Goal: Task Accomplishment & Management: Use online tool/utility

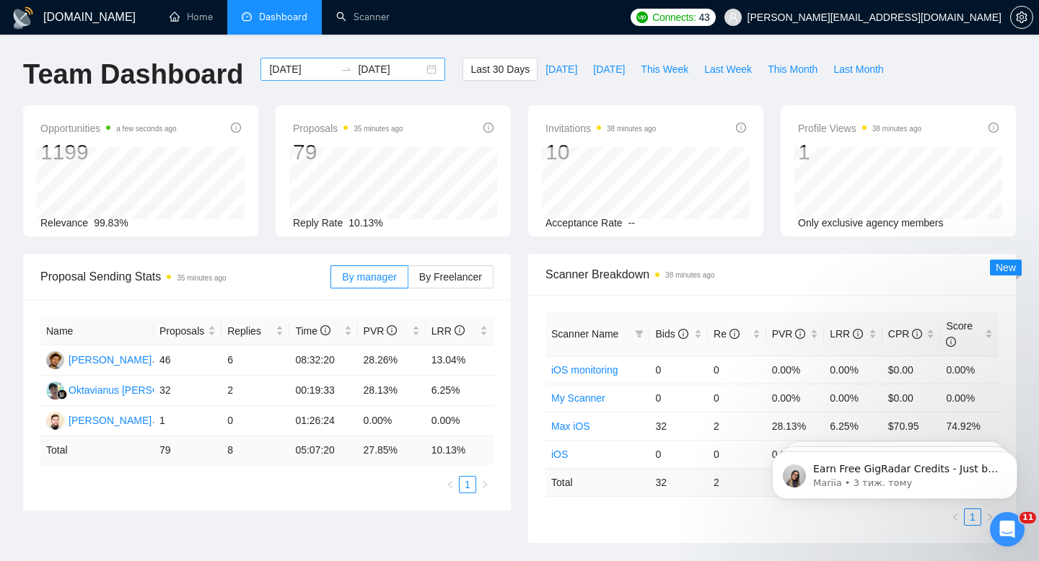
click at [424, 67] on div "[DATE] [DATE]" at bounding box center [352, 69] width 185 height 23
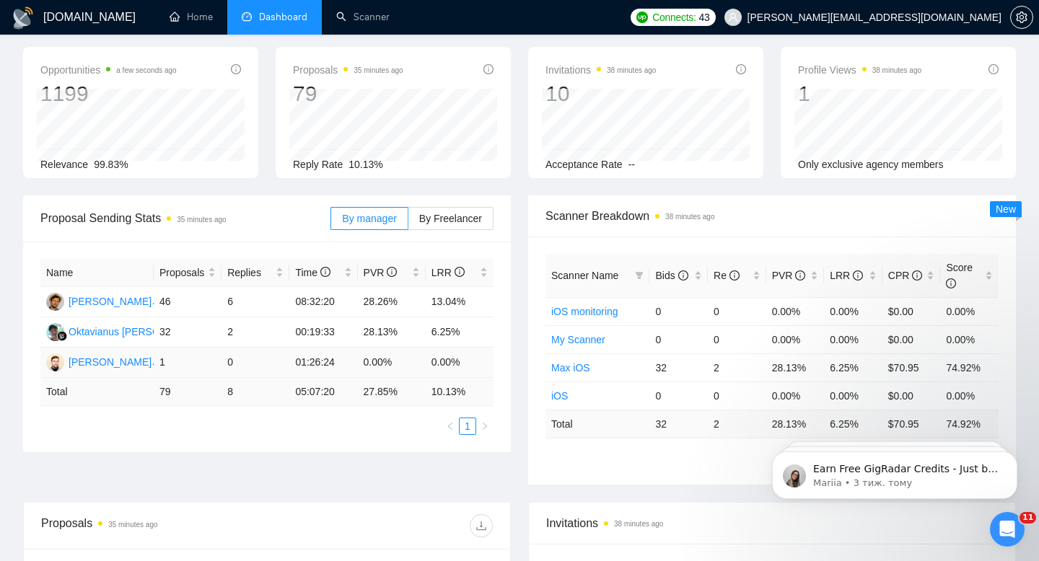
scroll to position [57, 0]
click at [450, 224] on span "By Freelancer" at bounding box center [450, 220] width 63 height 12
click at [408, 224] on input "By Freelancer" at bounding box center [408, 224] width 0 height 0
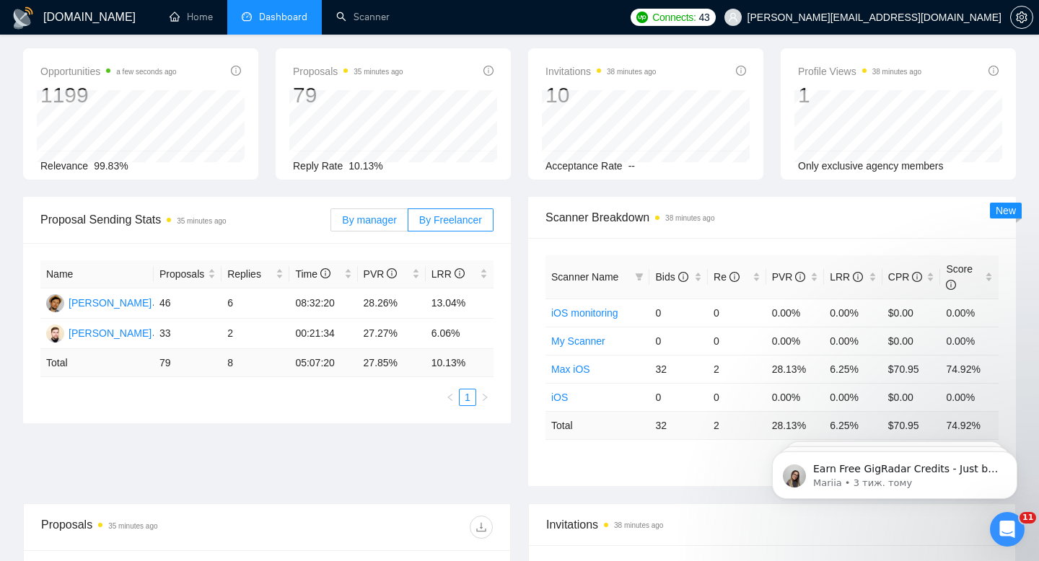
click at [374, 228] on label "By manager" at bounding box center [368, 220] width 77 height 23
click at [331, 224] on input "By manager" at bounding box center [331, 224] width 0 height 0
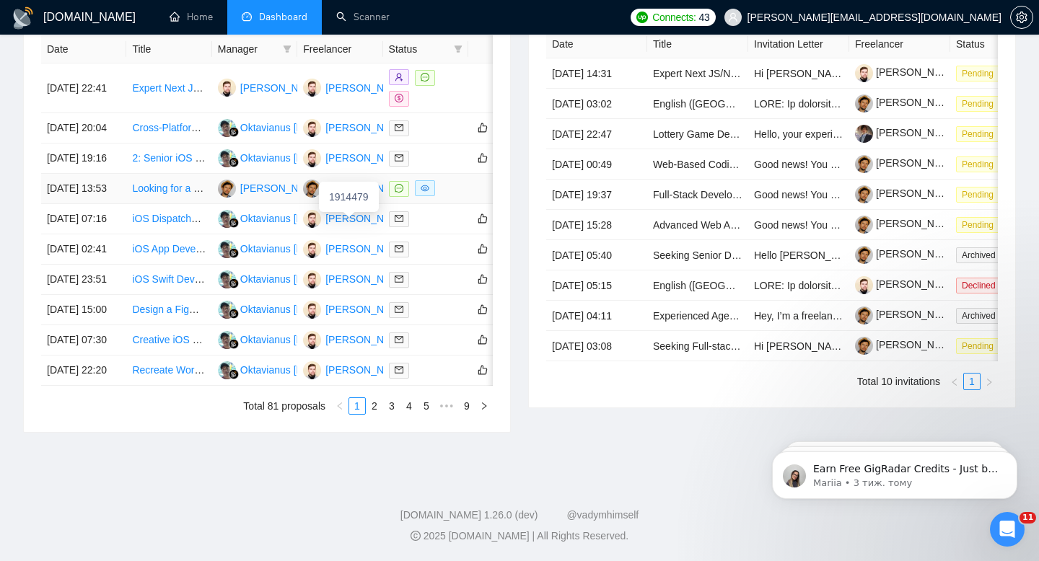
scroll to position [712, 0]
click at [377, 408] on link "2" at bounding box center [375, 406] width 16 height 16
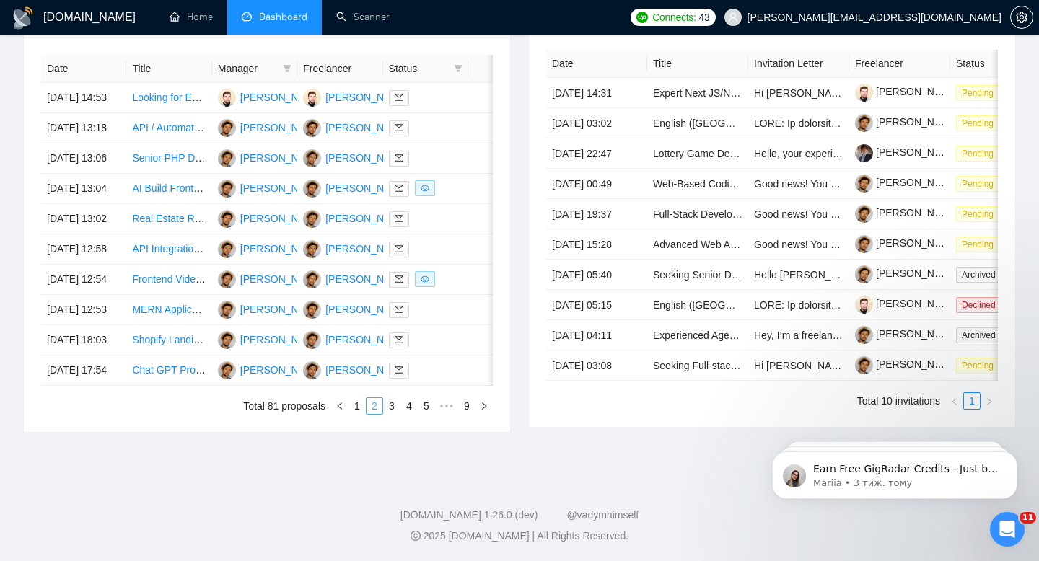
scroll to position [584, 0]
click at [393, 414] on link "3" at bounding box center [392, 406] width 16 height 16
click at [374, 414] on link "2" at bounding box center [375, 406] width 16 height 16
click at [387, 414] on link "3" at bounding box center [392, 406] width 16 height 16
click at [411, 414] on link "4" at bounding box center [409, 406] width 16 height 16
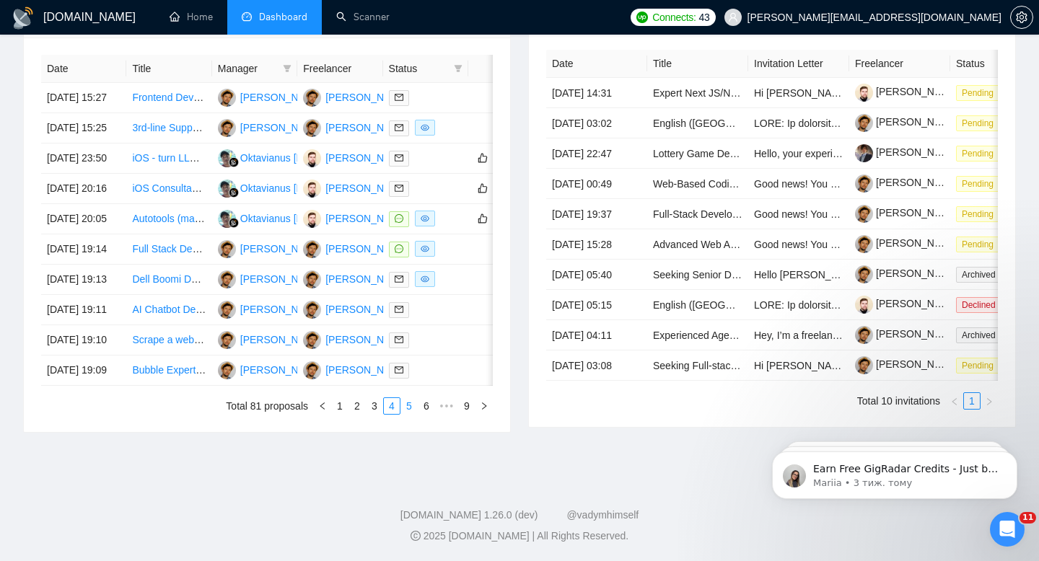
click at [413, 414] on link "5" at bounding box center [409, 406] width 16 height 16
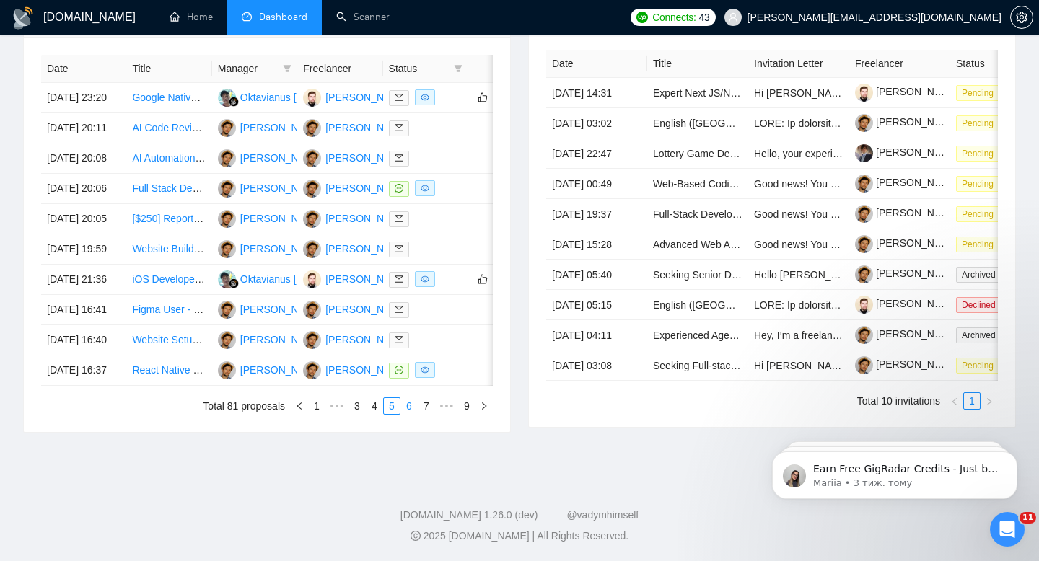
click at [412, 414] on link "6" at bounding box center [409, 406] width 16 height 16
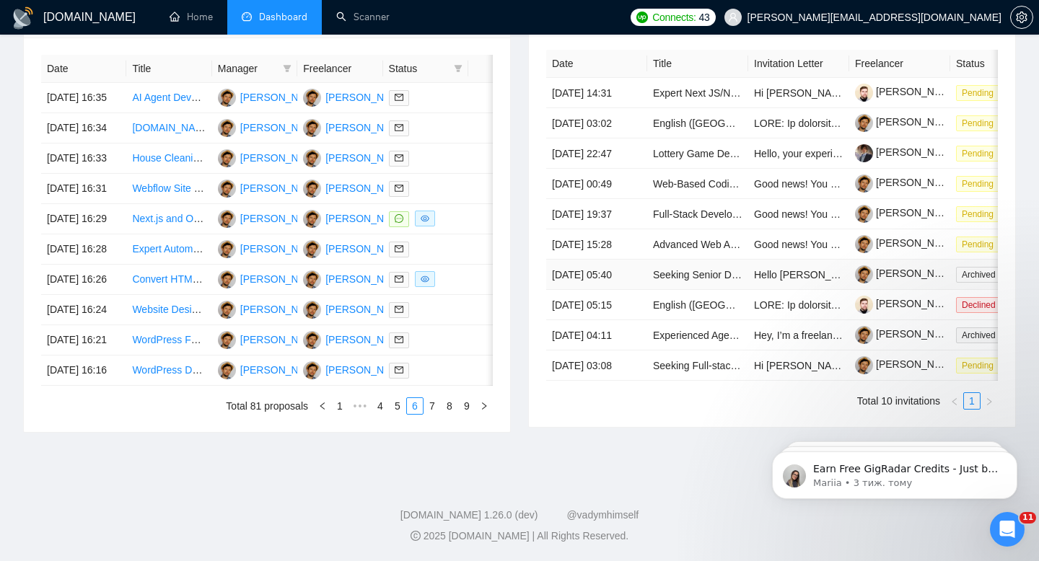
scroll to position [0, 0]
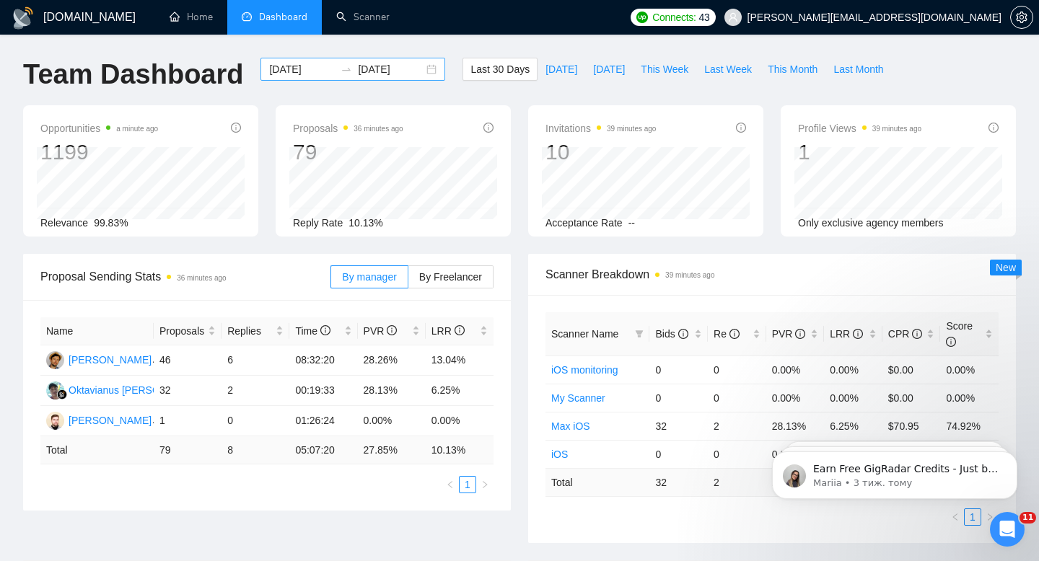
click at [419, 69] on div "[DATE] [DATE]" at bounding box center [352, 69] width 185 height 23
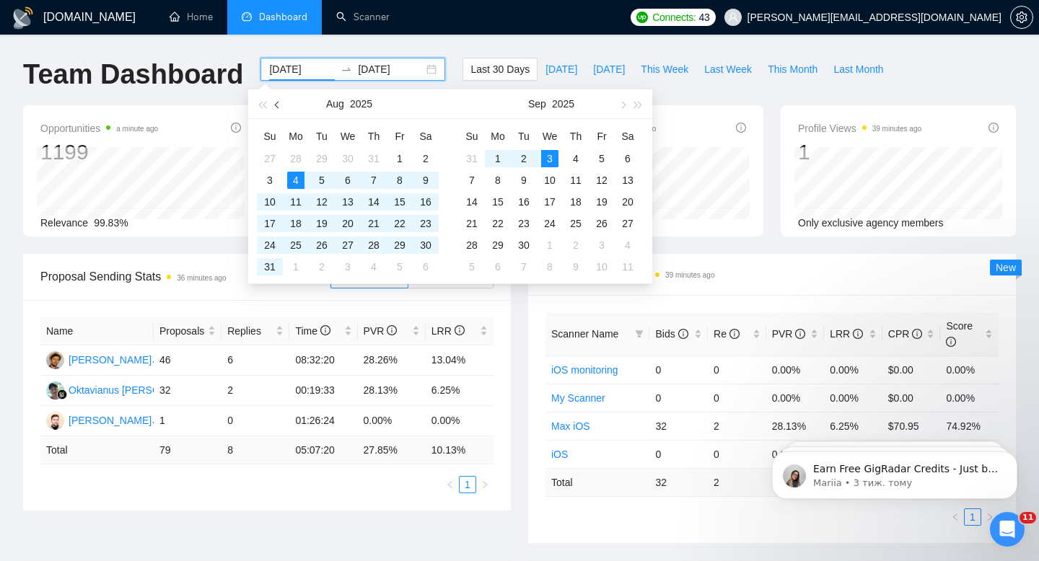
click at [276, 105] on span "button" at bounding box center [278, 104] width 7 height 7
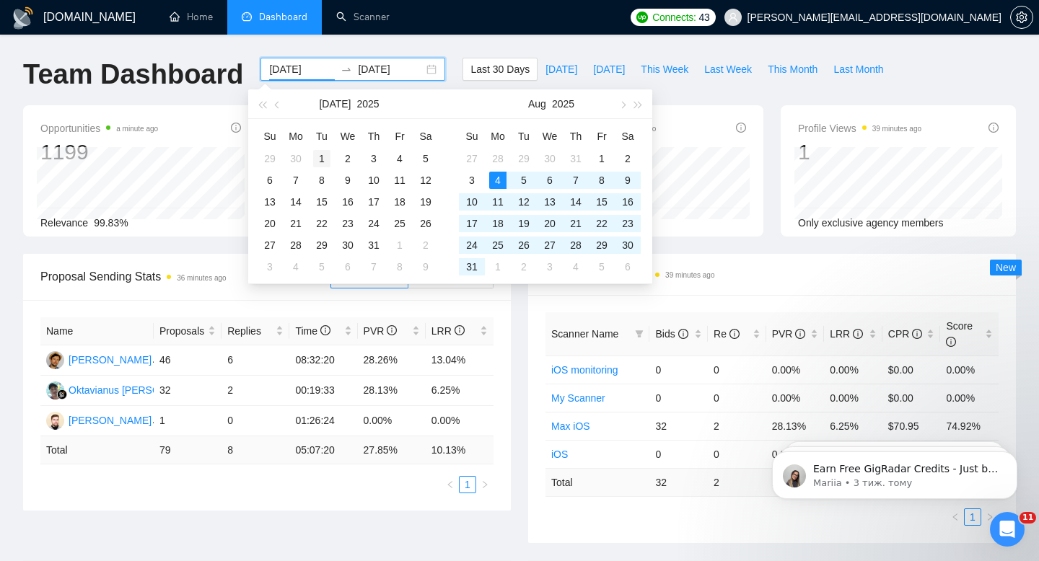
type input "[DATE]"
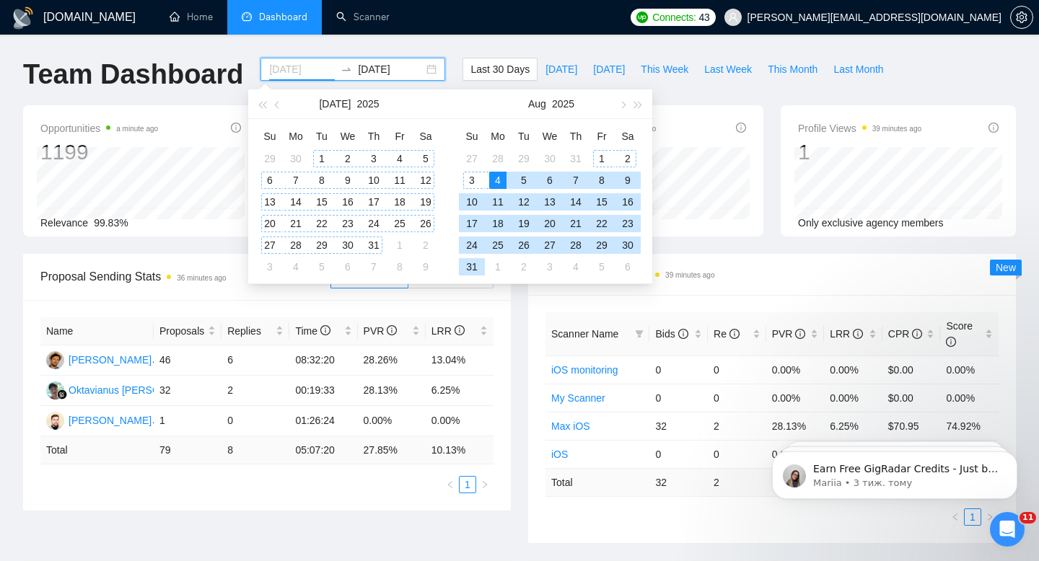
click at [316, 153] on div "1" at bounding box center [321, 158] width 17 height 17
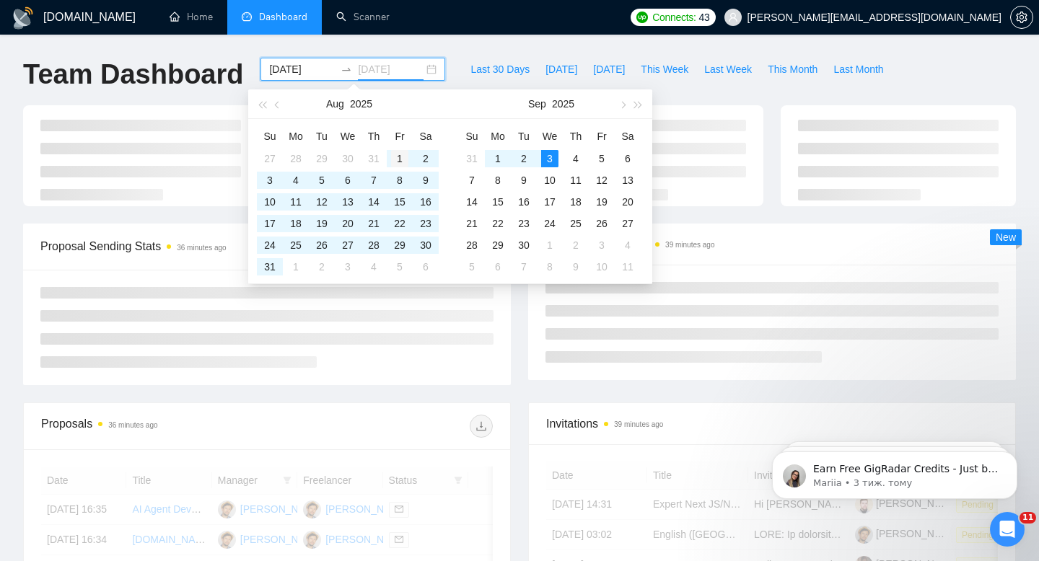
type input "[DATE]"
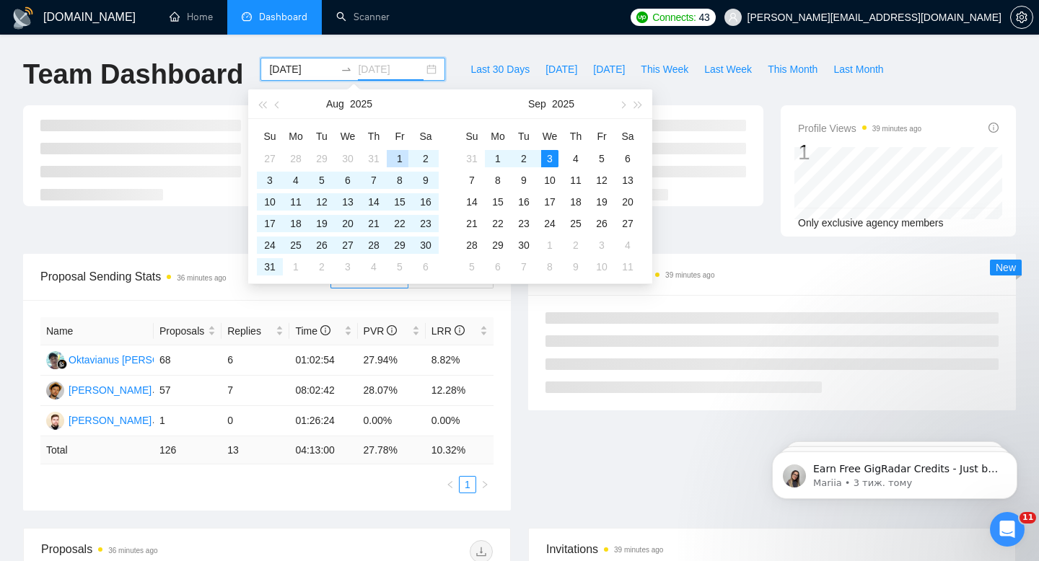
click at [395, 159] on div "1" at bounding box center [399, 158] width 17 height 17
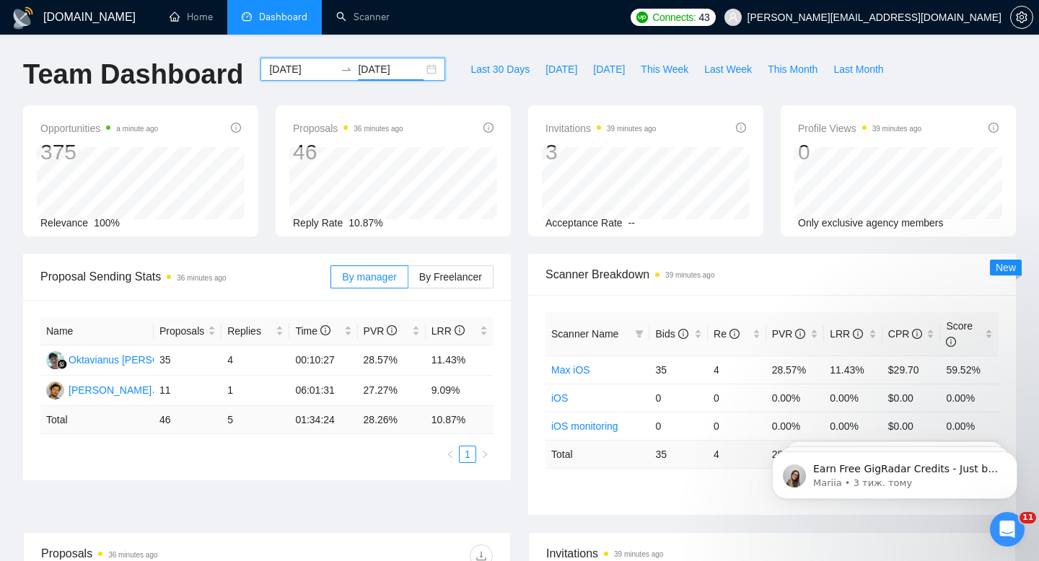
click at [423, 68] on div "[DATE] [DATE]" at bounding box center [352, 69] width 185 height 23
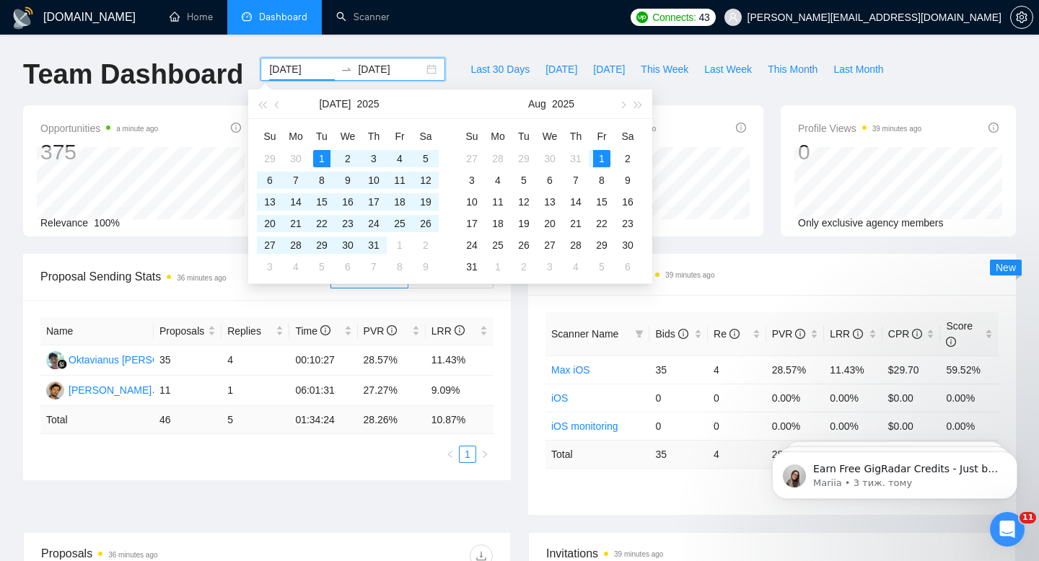
type input "[DATE]"
click at [603, 152] on div "1" at bounding box center [601, 158] width 17 height 17
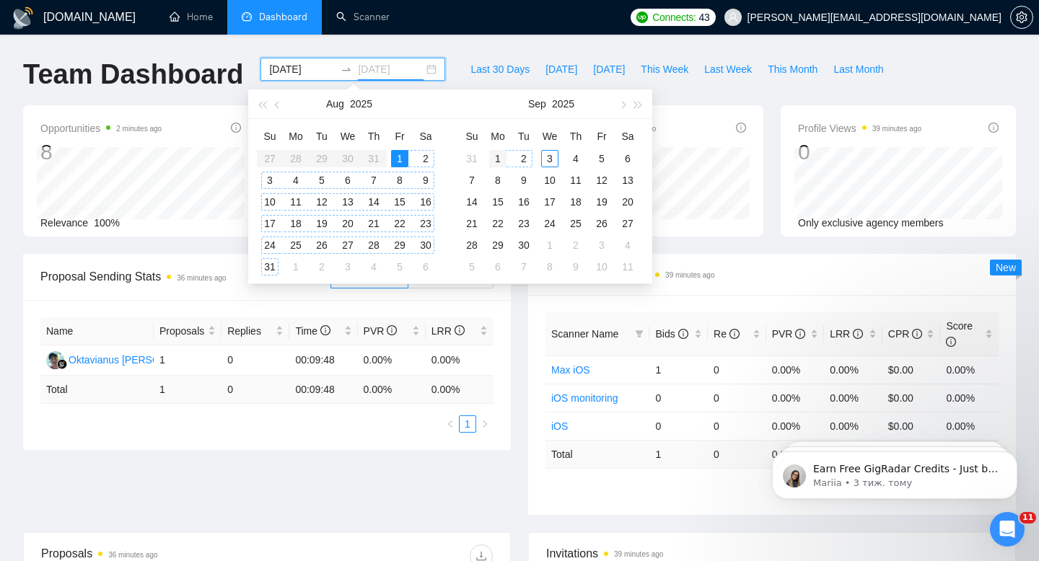
type input "[DATE]"
click at [496, 154] on div "1" at bounding box center [497, 158] width 17 height 17
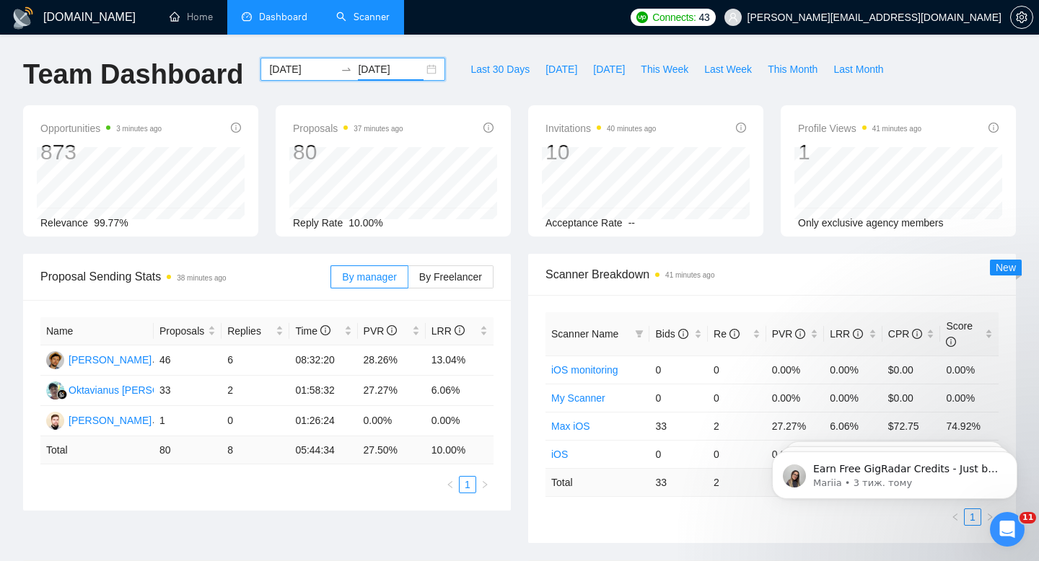
click at [356, 23] on link "Scanner" at bounding box center [362, 17] width 53 height 12
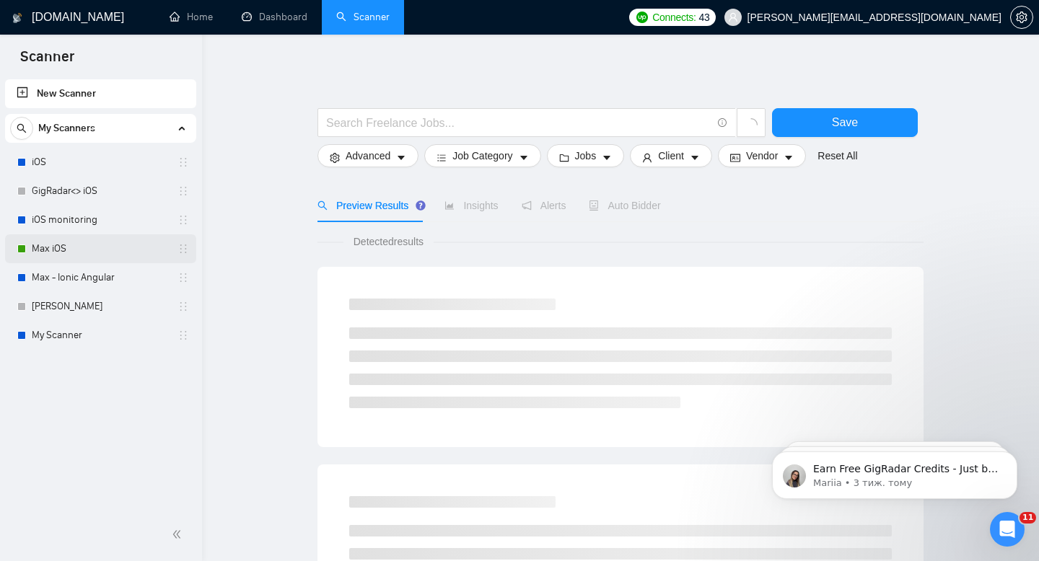
click at [90, 255] on link "Max iOS" at bounding box center [100, 249] width 137 height 29
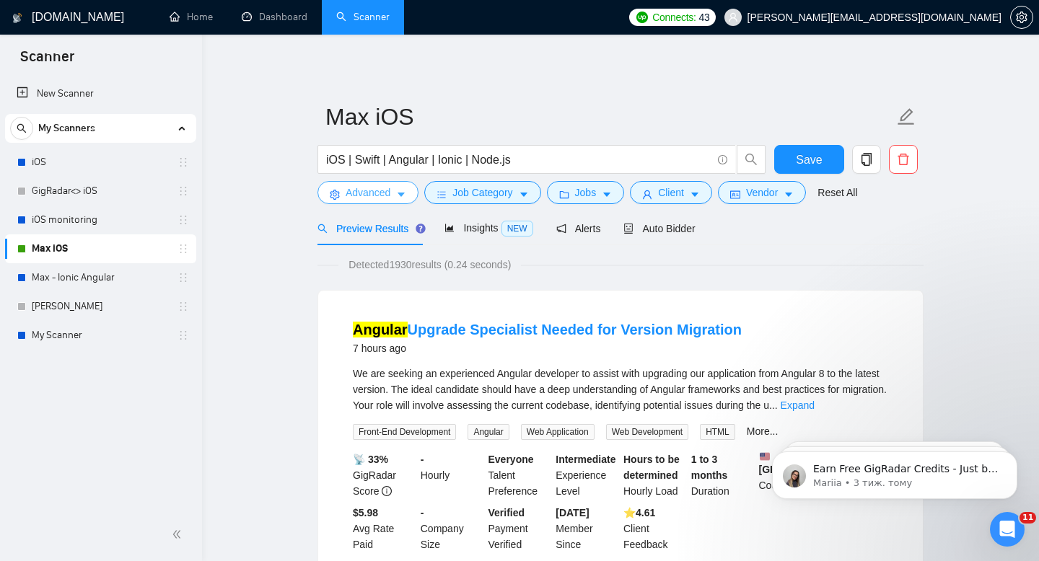
click at [411, 190] on button "Advanced" at bounding box center [367, 192] width 101 height 23
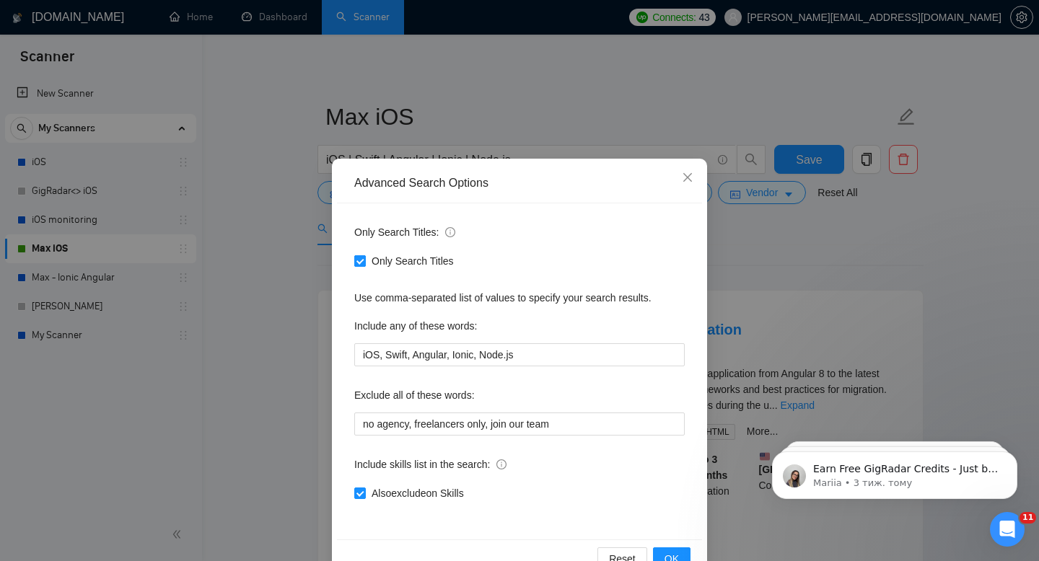
click at [355, 258] on input "Only Search Titles" at bounding box center [359, 260] width 10 height 10
checkbox input "false"
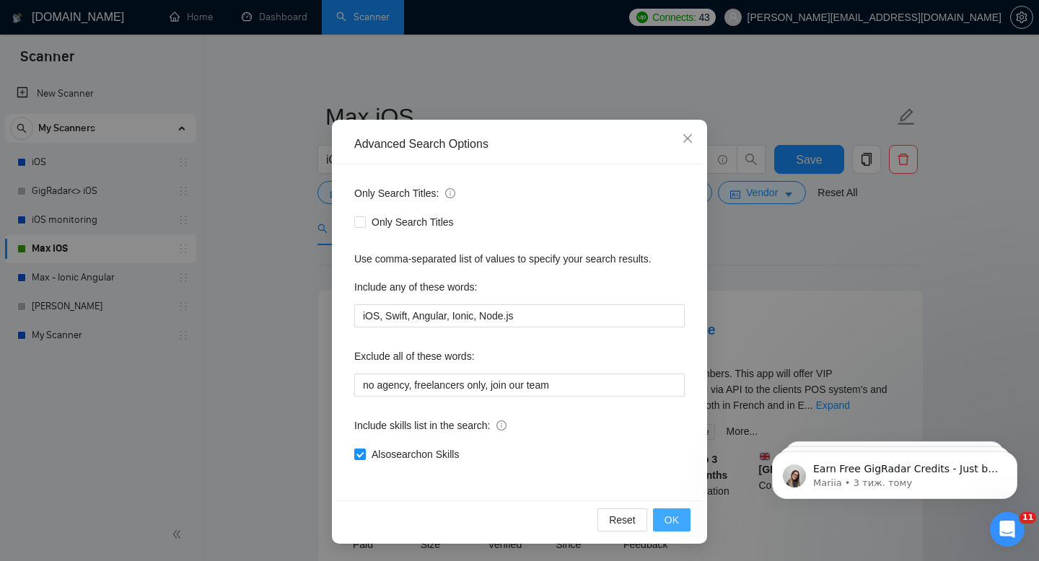
click at [678, 522] on span "OK" at bounding box center [672, 520] width 14 height 16
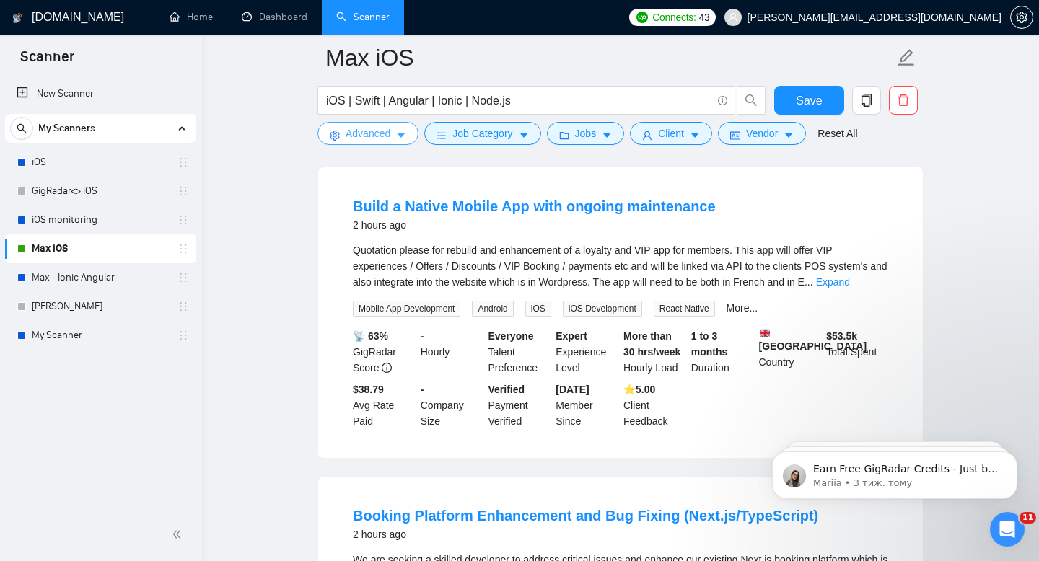
scroll to position [131, 0]
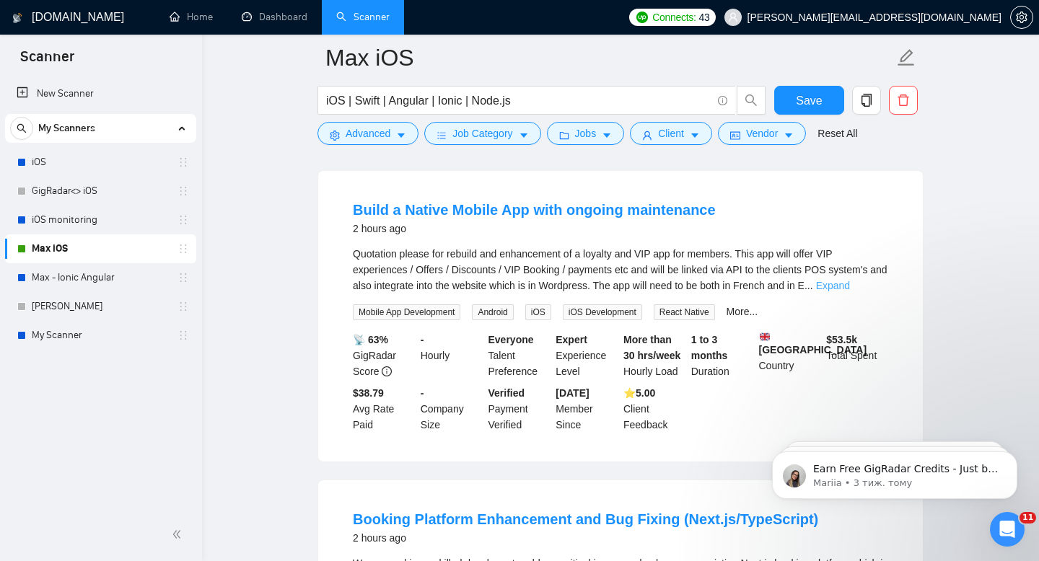
click at [850, 280] on link "Expand" at bounding box center [833, 286] width 34 height 12
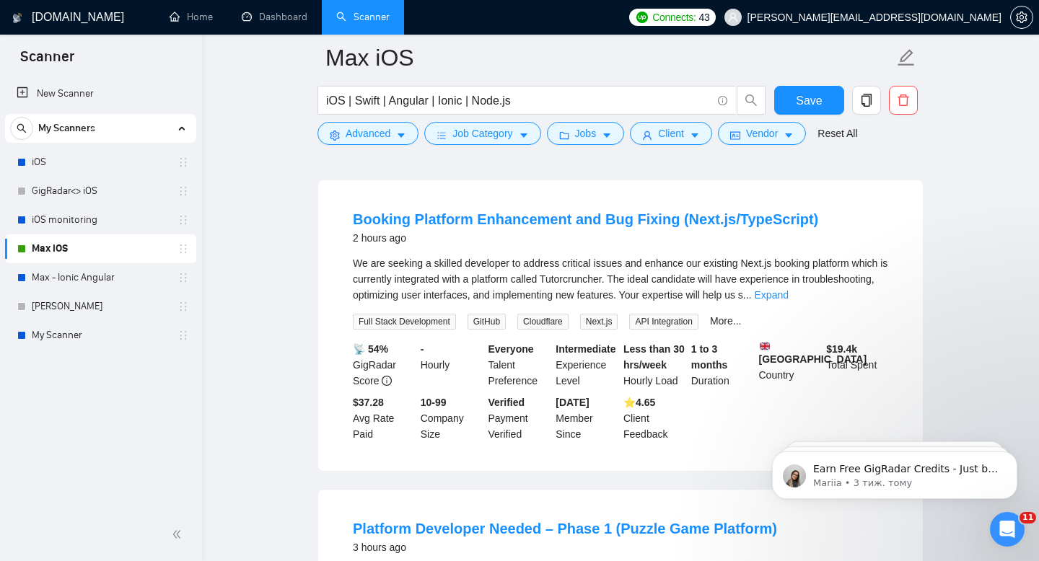
scroll to position [480, 0]
click at [789, 300] on link "Expand" at bounding box center [772, 295] width 34 height 12
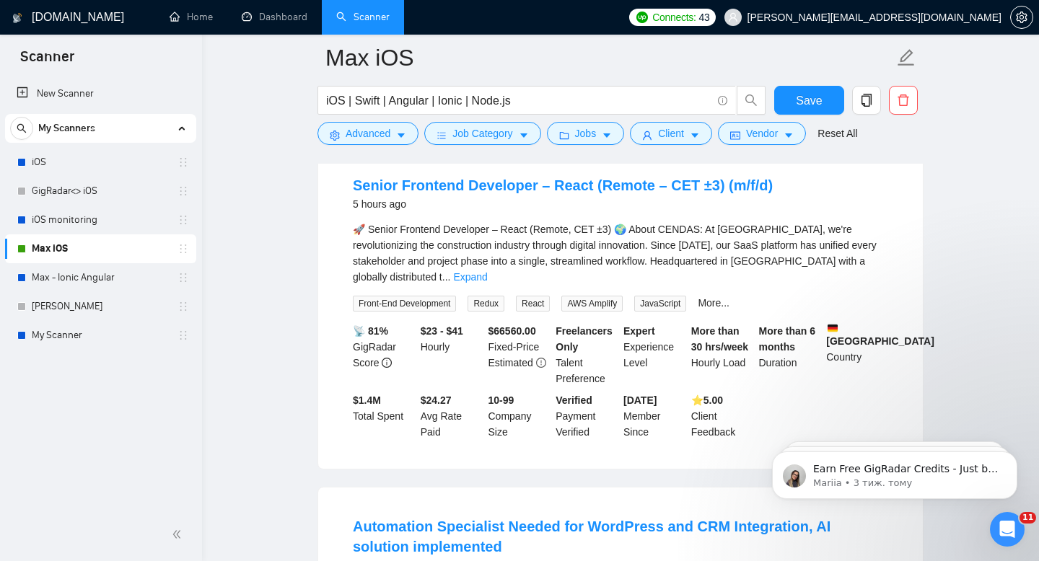
scroll to position [1469, 0]
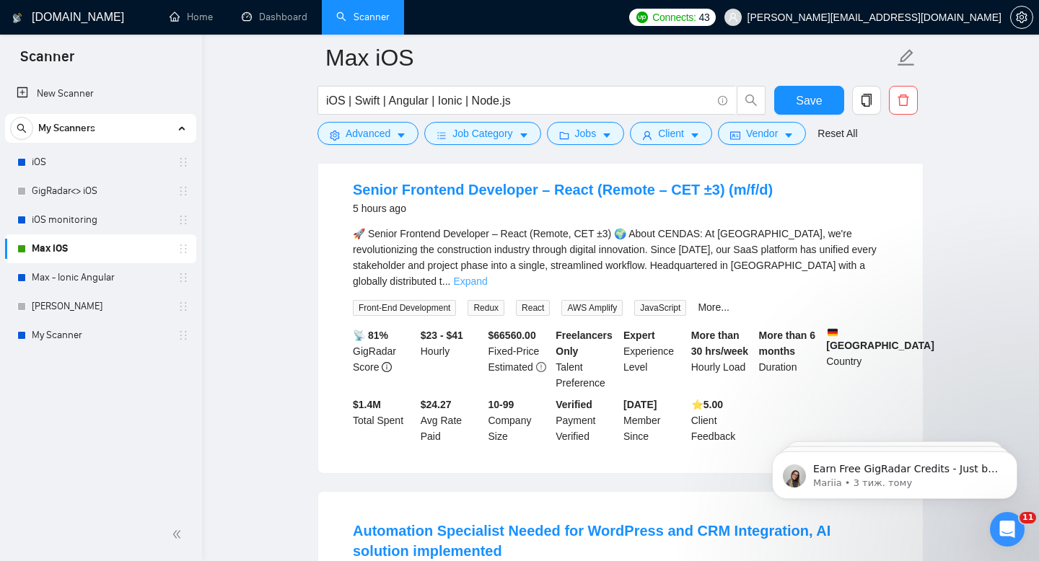
click at [487, 285] on link "Expand" at bounding box center [470, 282] width 34 height 12
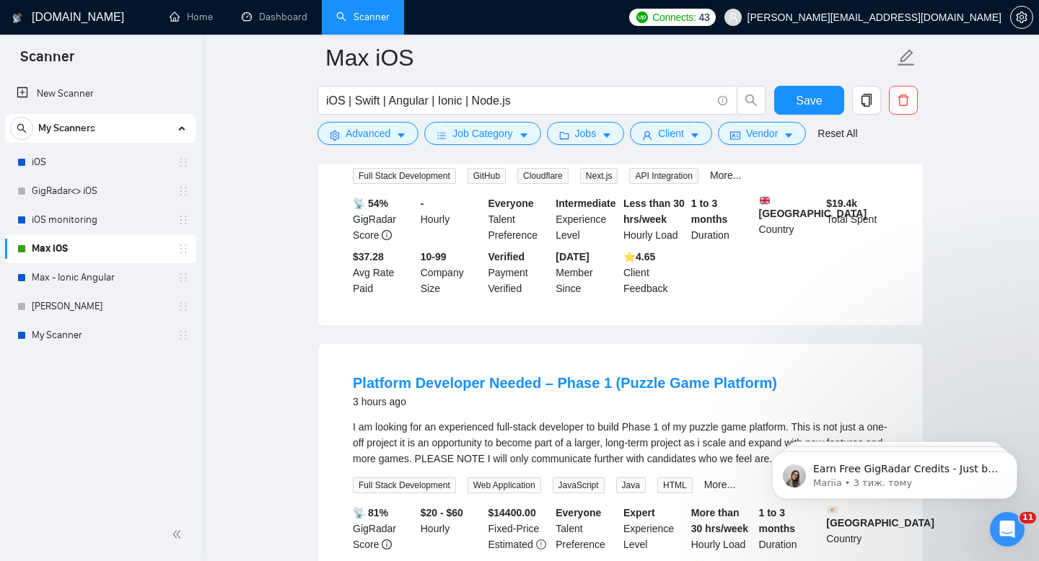
scroll to position [590, 0]
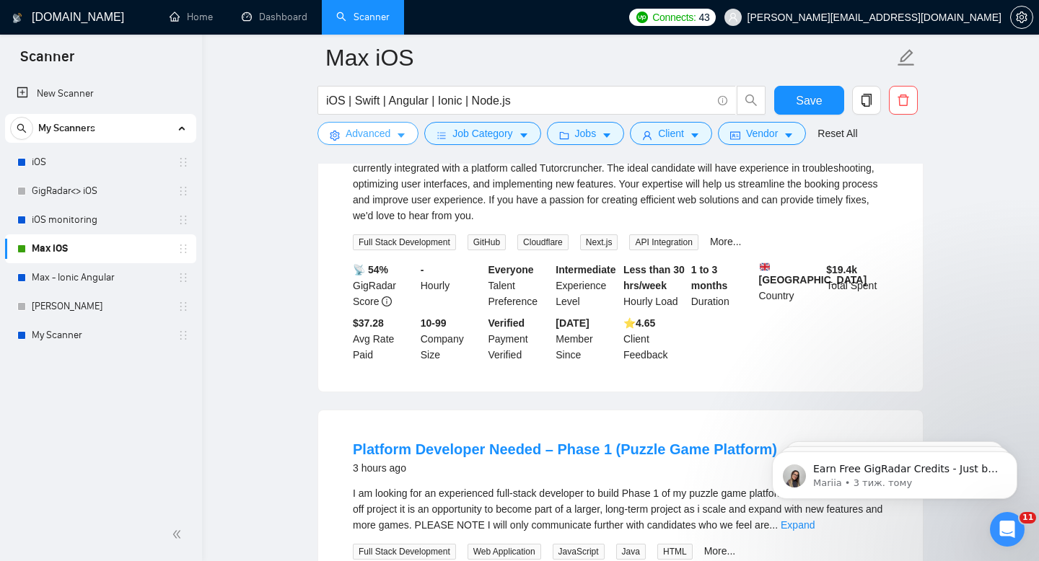
click at [406, 131] on icon "caret-down" at bounding box center [401, 136] width 10 height 10
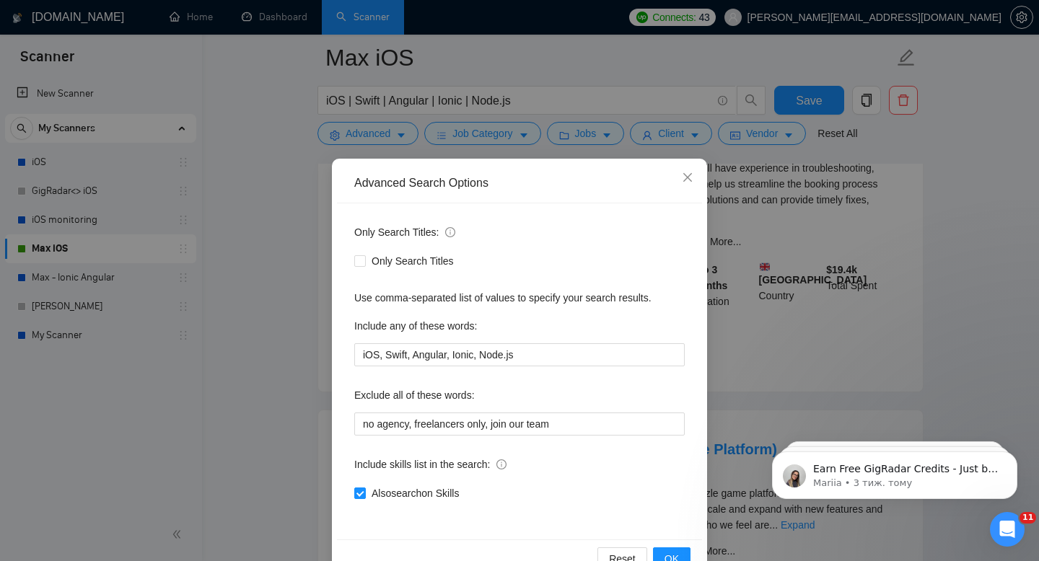
scroll to position [39, 0]
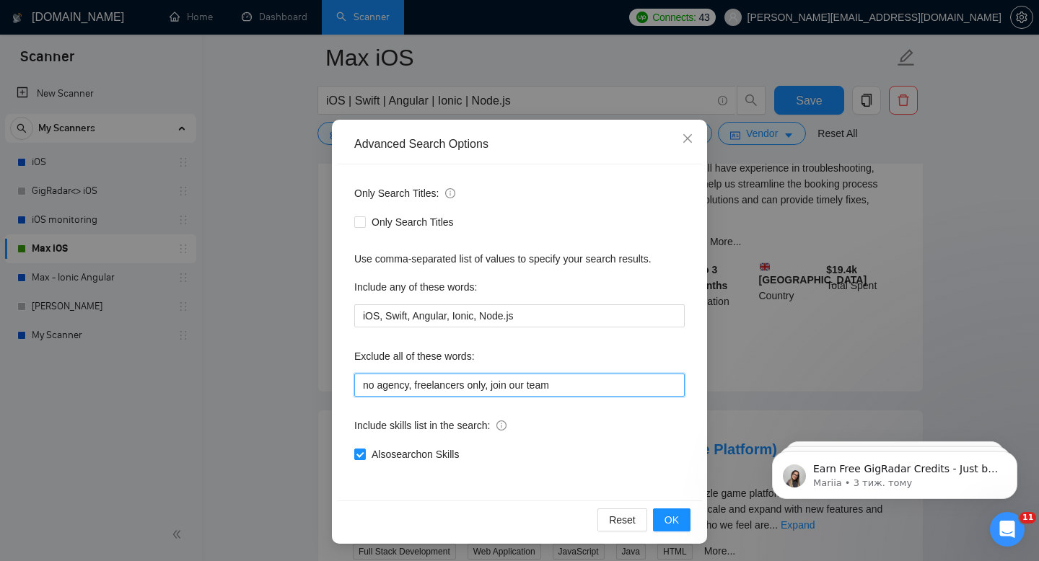
click at [582, 382] on input "no agency, freelancers only, join our team" at bounding box center [519, 385] width 330 height 23
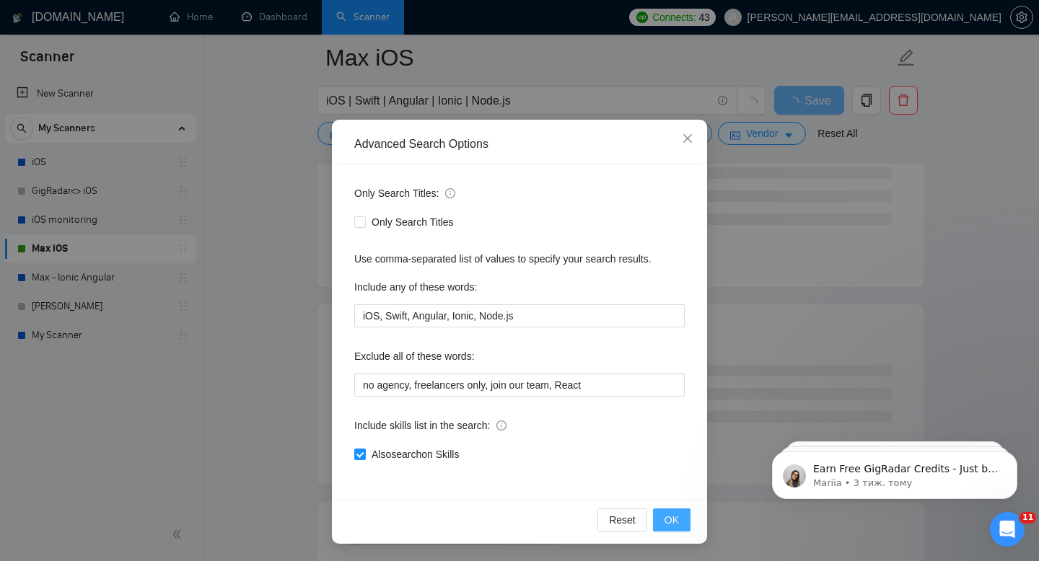
click at [678, 527] on span "OK" at bounding box center [672, 520] width 14 height 16
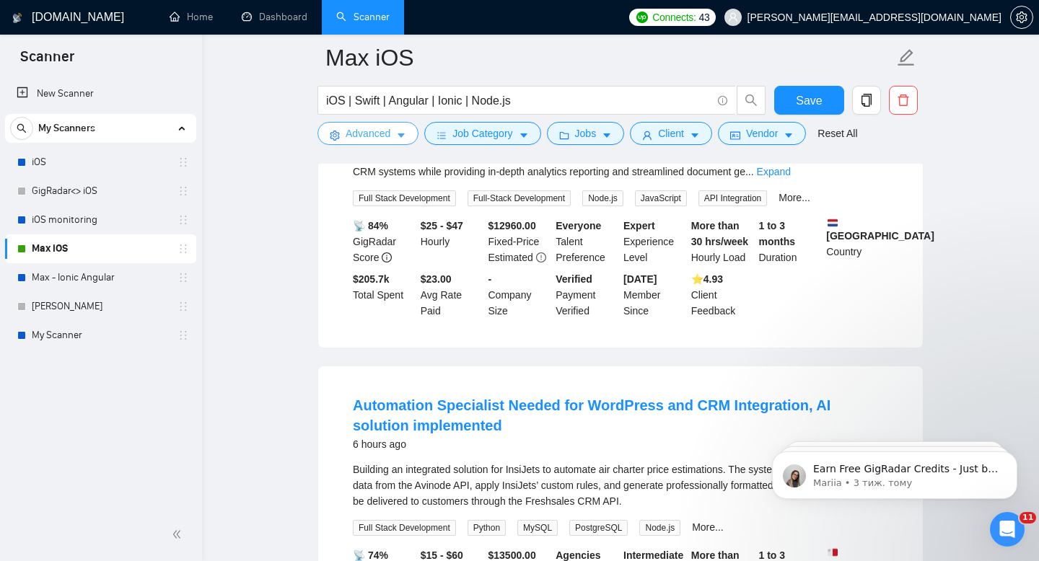
scroll to position [0, 0]
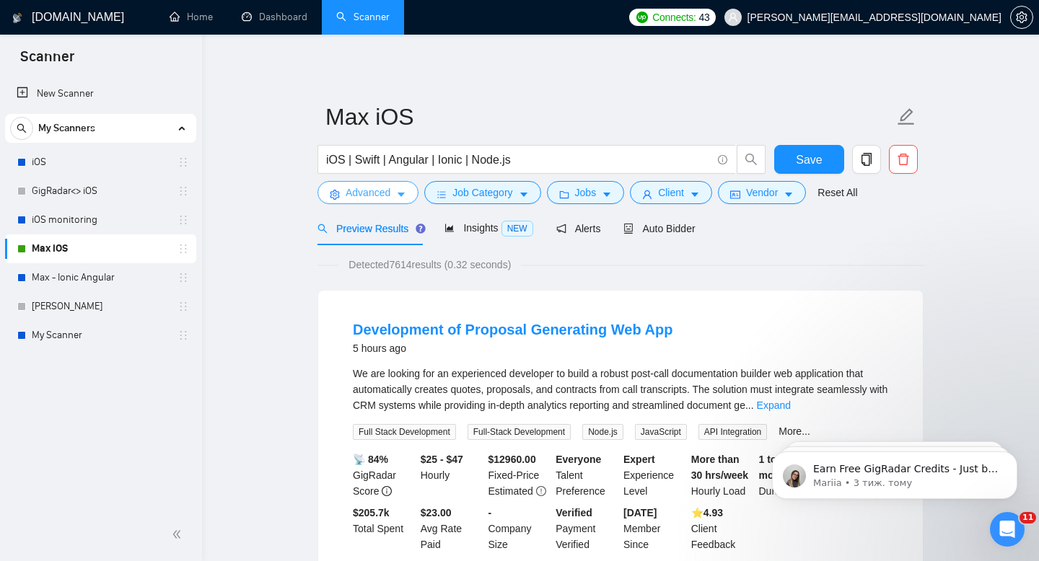
click at [392, 201] on button "Advanced" at bounding box center [367, 192] width 101 height 23
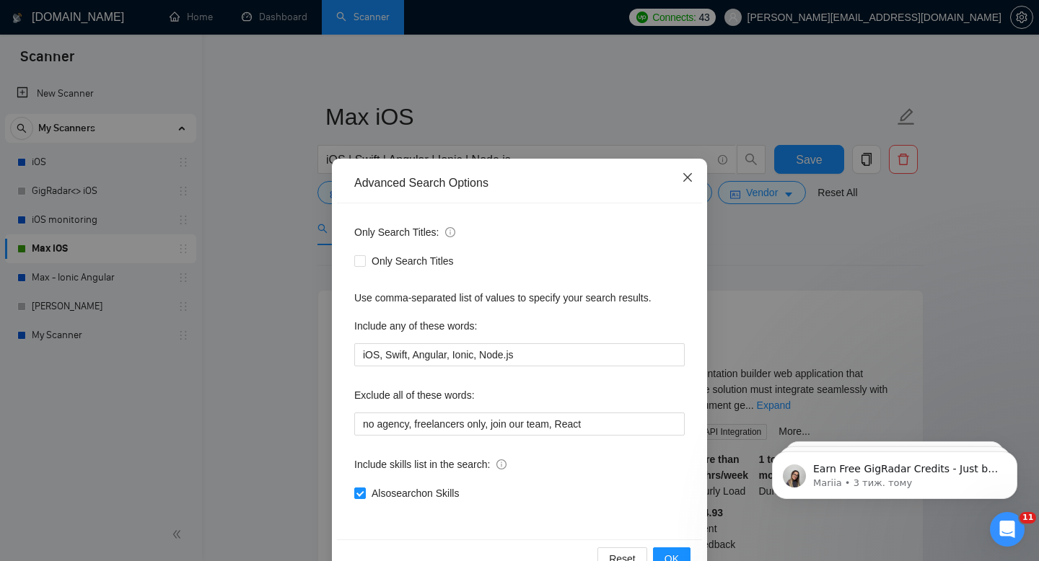
click at [686, 182] on icon "close" at bounding box center [688, 178] width 12 height 12
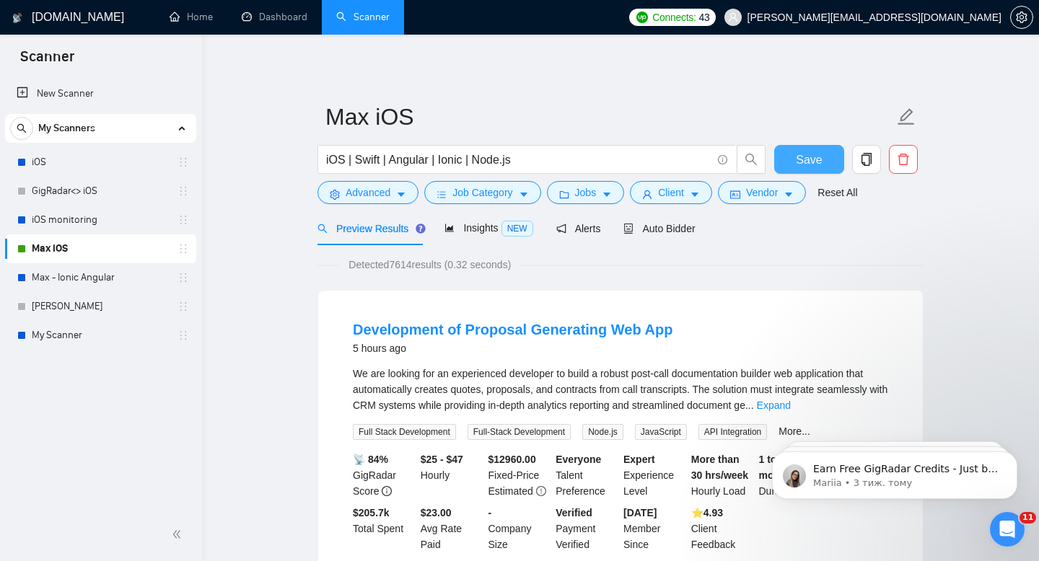
click at [818, 154] on span "Save" at bounding box center [809, 160] width 26 height 18
click at [388, 191] on span "Advanced" at bounding box center [368, 193] width 45 height 16
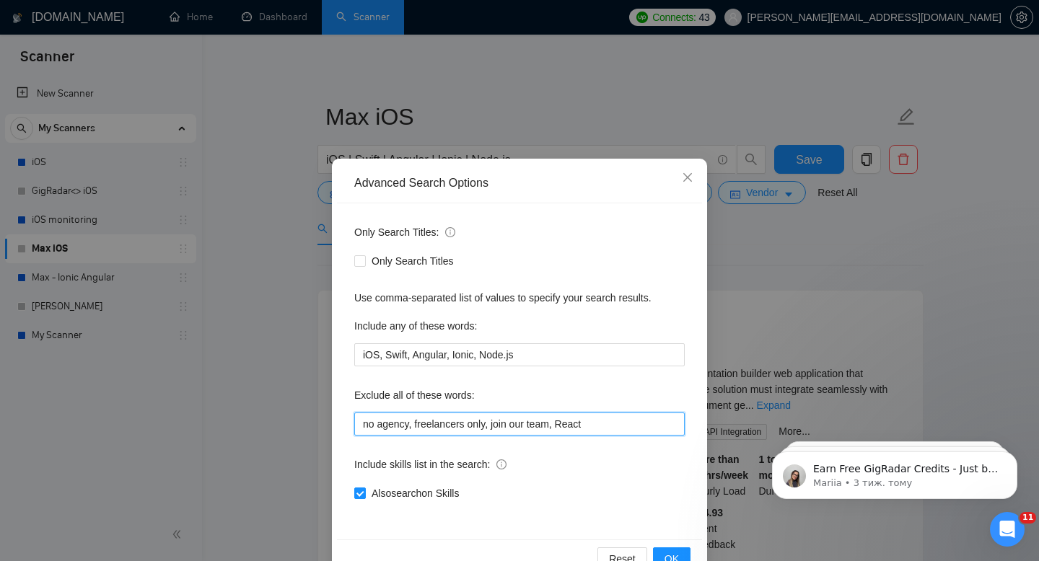
drag, startPoint x: 564, startPoint y: 421, endPoint x: 206, endPoint y: 398, distance: 358.6
click at [206, 398] on div "Advanced Search Options Only Search Titles: Only Search Titles Use comma-separa…" at bounding box center [519, 280] width 1039 height 561
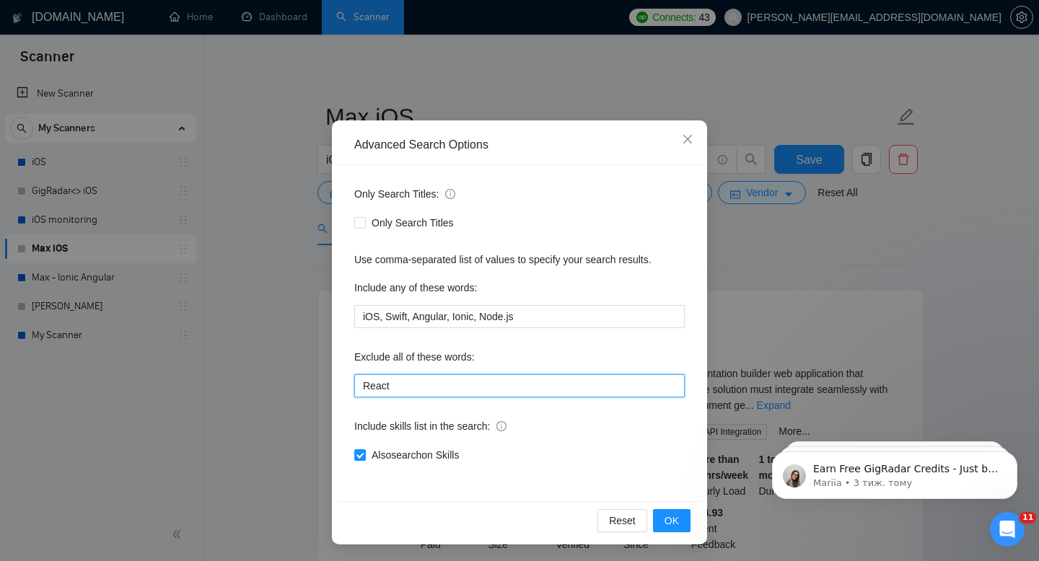
scroll to position [39, 0]
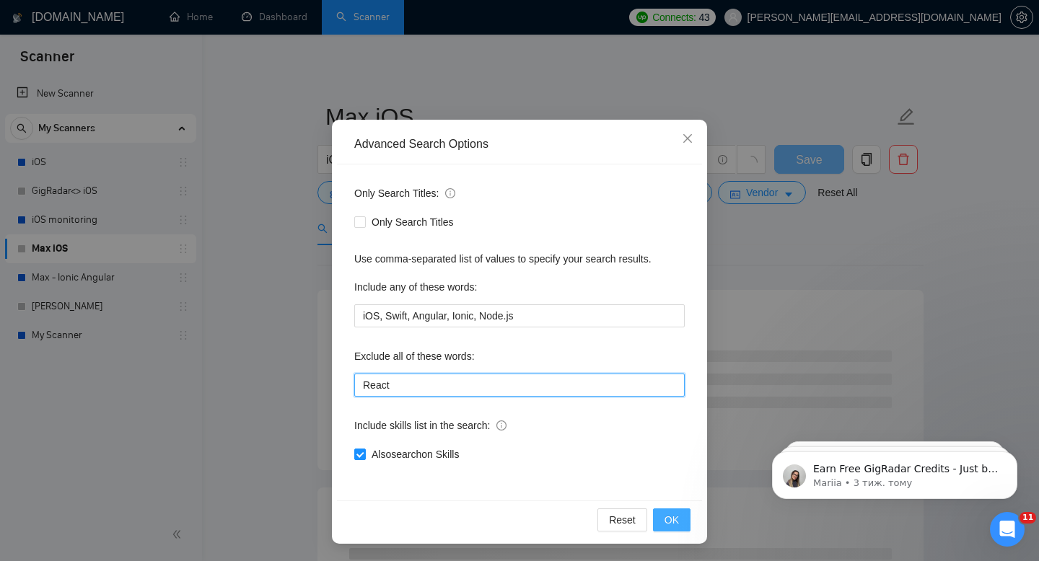
type input "React"
click at [680, 517] on button "OK" at bounding box center [672, 520] width 38 height 23
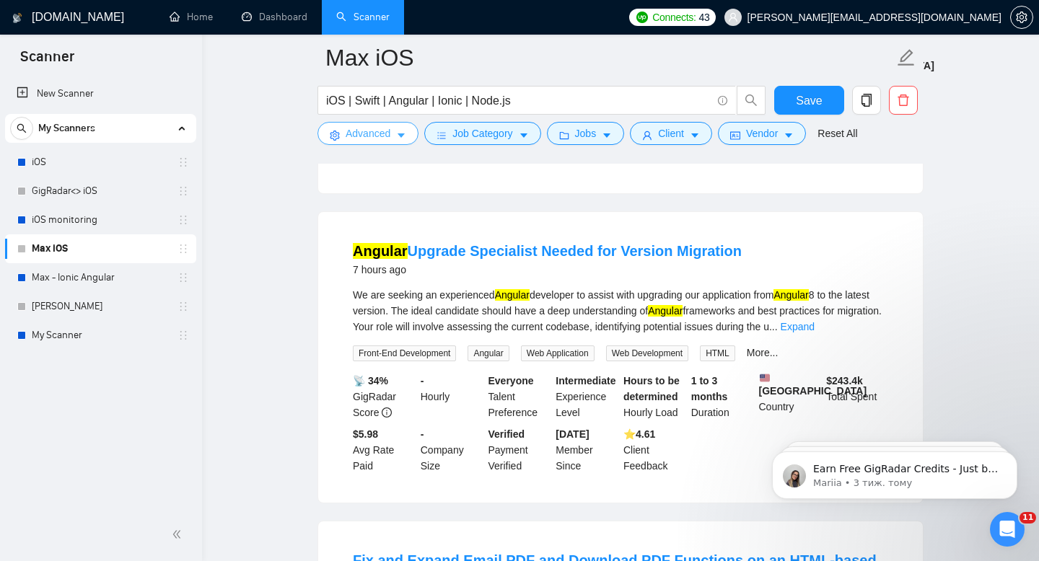
scroll to position [748, 0]
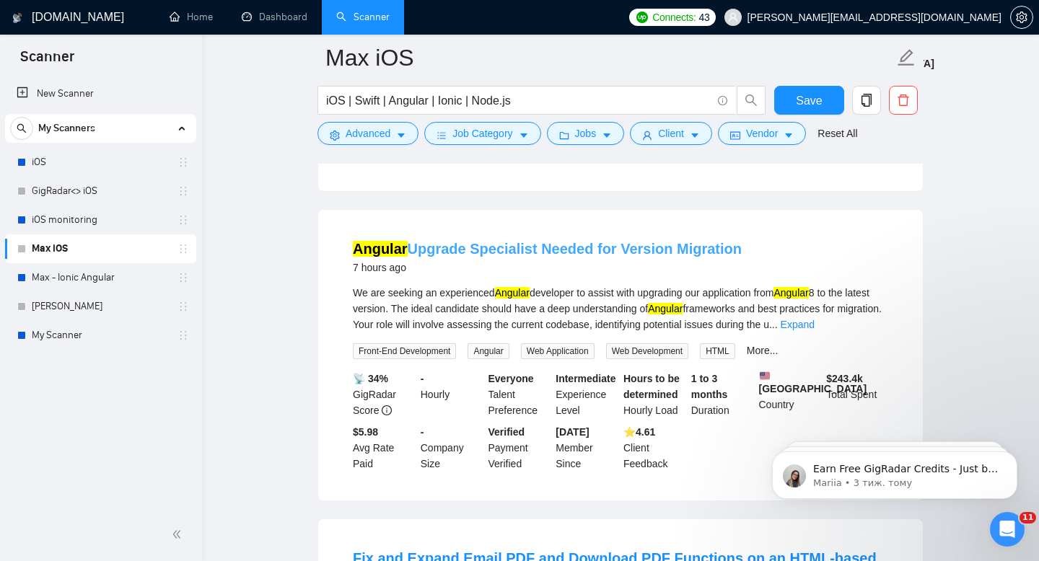
click at [548, 245] on link "Angular Upgrade Specialist Needed for Version Migration" at bounding box center [547, 249] width 389 height 16
click at [69, 330] on link "My Scanner" at bounding box center [100, 335] width 137 height 29
click at [401, 126] on button "Advanced" at bounding box center [367, 133] width 101 height 23
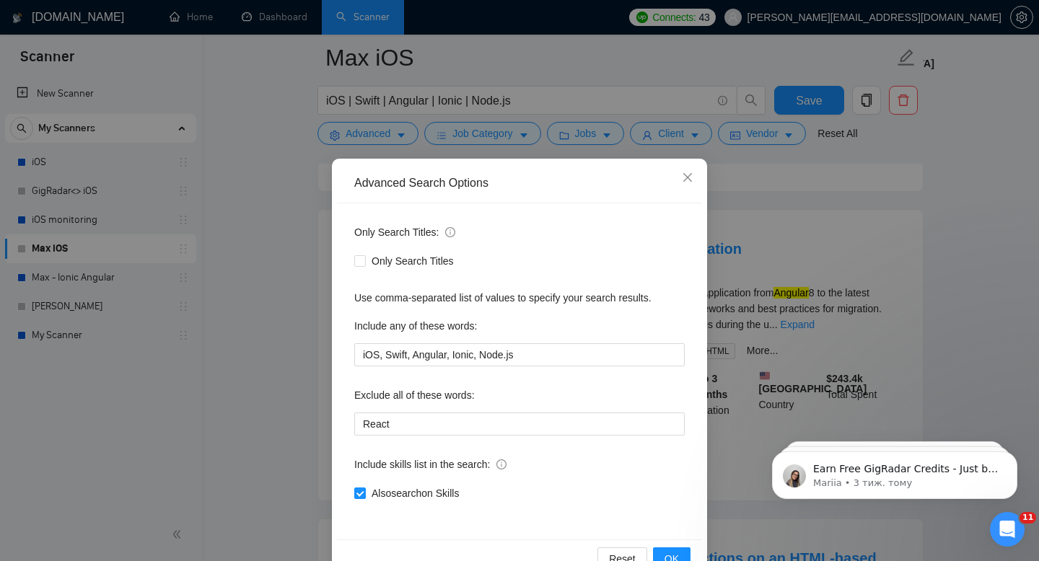
scroll to position [39, 0]
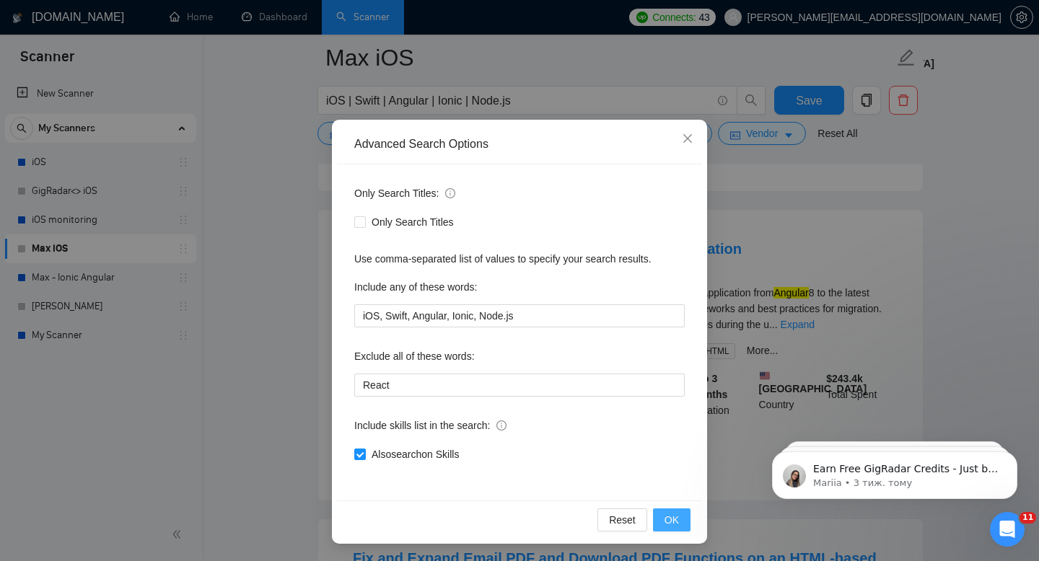
click at [672, 527] on span "OK" at bounding box center [672, 520] width 14 height 16
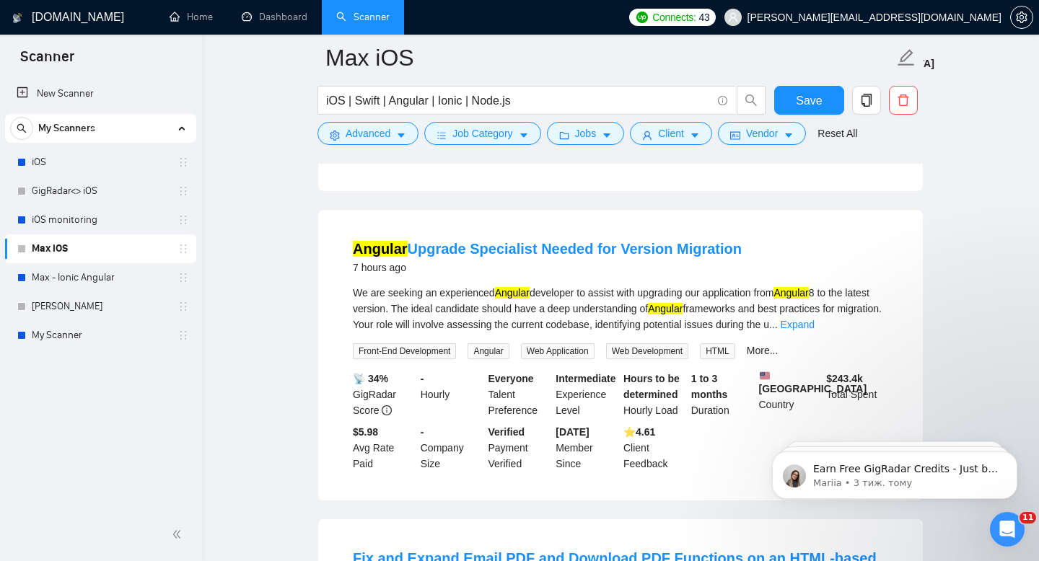
scroll to position [0, 0]
click at [794, 104] on button "Save" at bounding box center [809, 100] width 70 height 29
click at [46, 322] on link "My Scanner" at bounding box center [100, 335] width 137 height 29
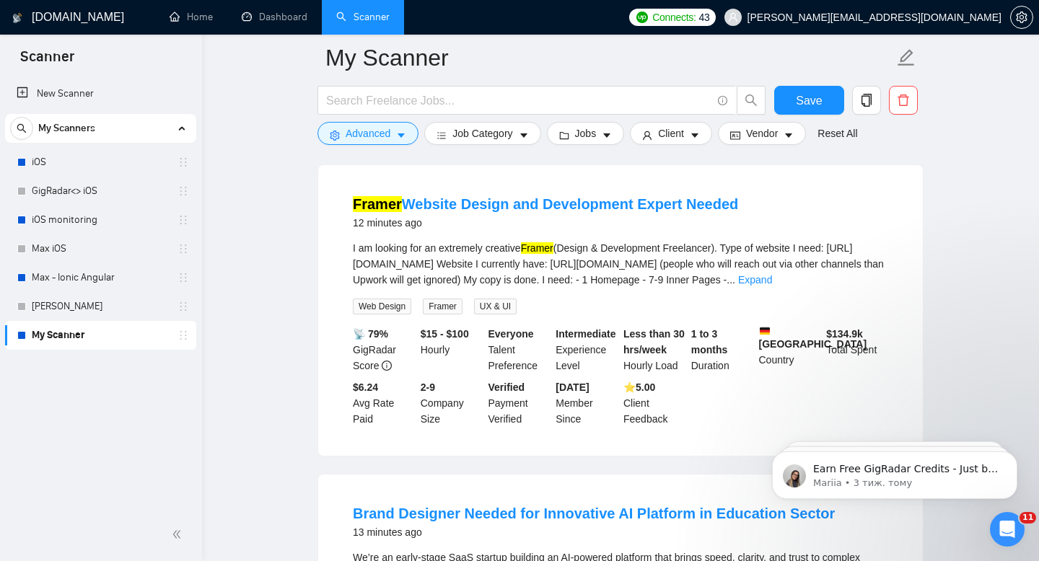
scroll to position [136, 0]
click at [772, 276] on link "Expand" at bounding box center [755, 281] width 34 height 12
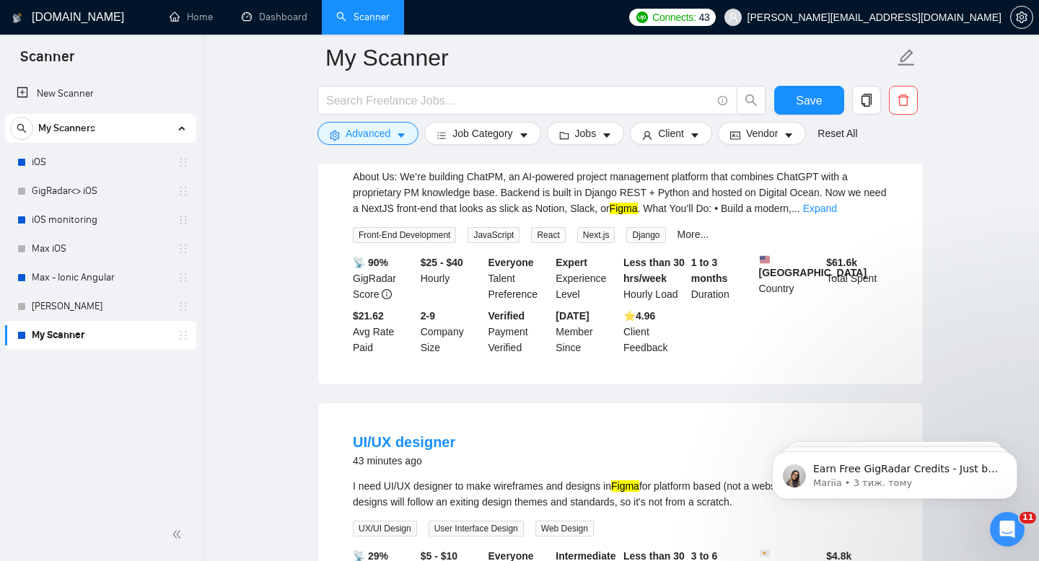
scroll to position [880, 0]
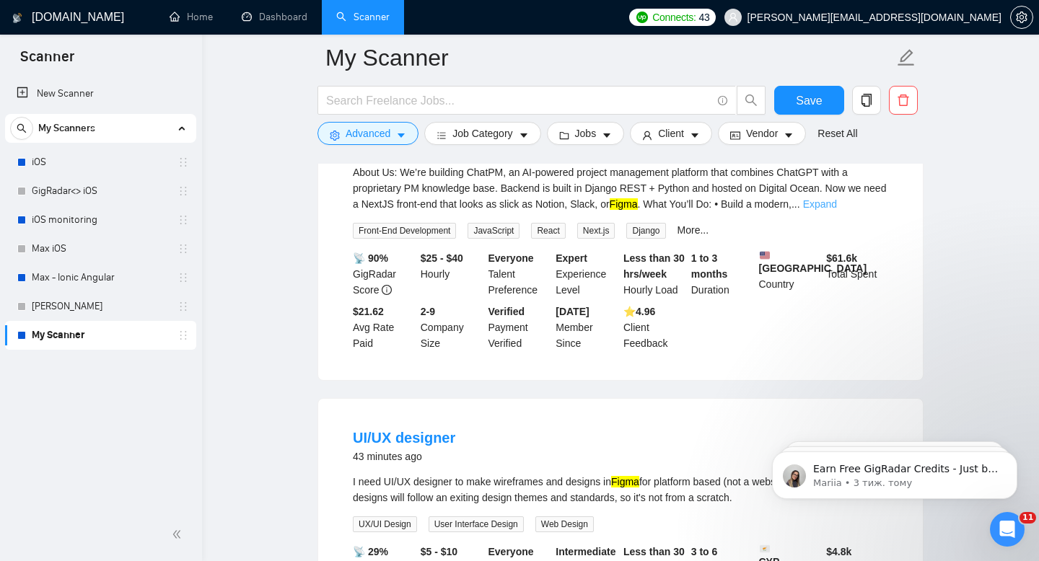
click at [837, 210] on link "Expand" at bounding box center [820, 204] width 34 height 12
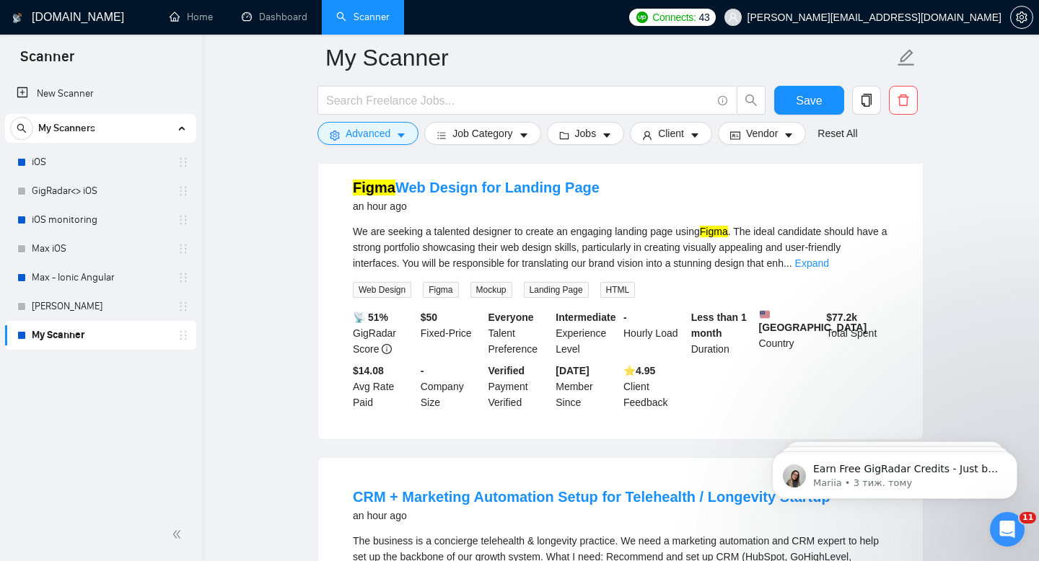
scroll to position [1504, 0]
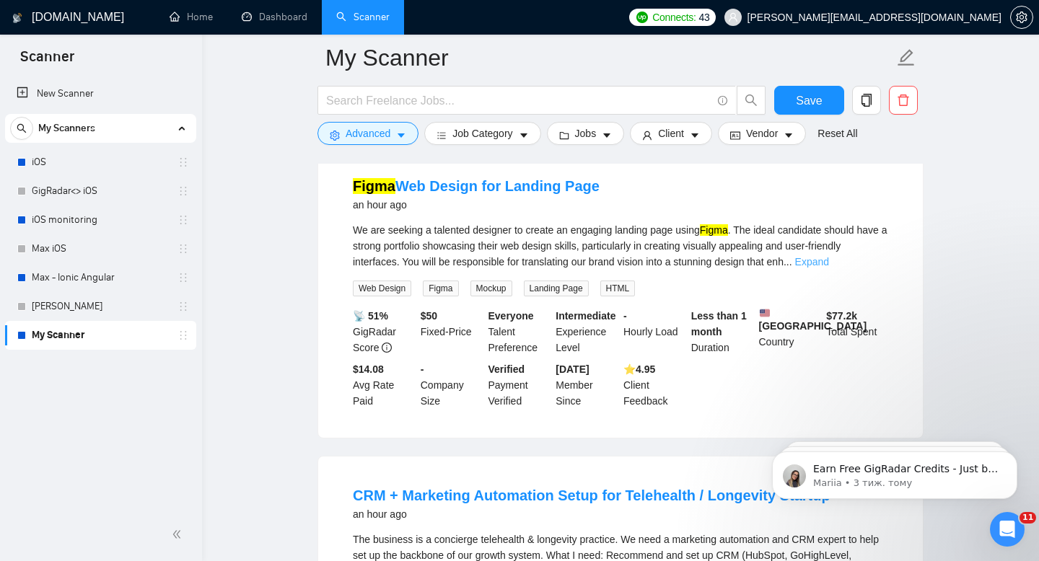
click at [829, 268] on link "Expand" at bounding box center [812, 262] width 34 height 12
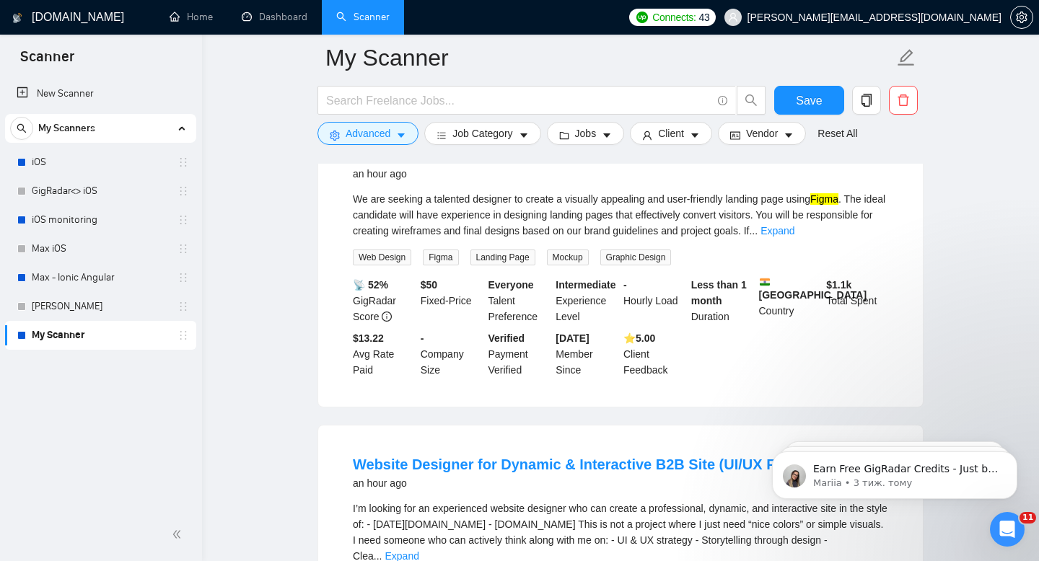
scroll to position [2209, 0]
